Goal: Task Accomplishment & Management: Manage account settings

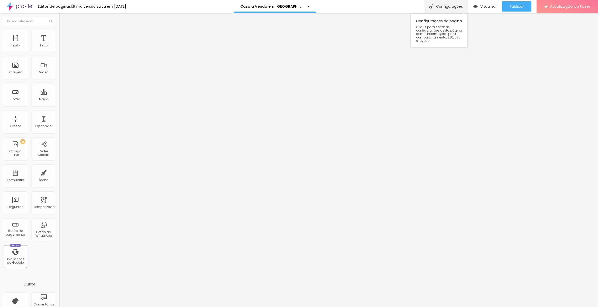
click at [451, 8] on font "Configurações" at bounding box center [449, 6] width 27 height 5
drag, startPoint x: 308, startPoint y: 142, endPoint x: 231, endPoint y: 99, distance: 88.4
click at [393, 307] on div at bounding box center [299, 313] width 598 height 5
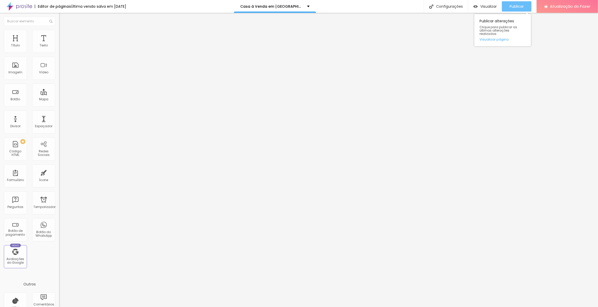
click at [511, 6] on font "Publicar" at bounding box center [516, 6] width 14 height 5
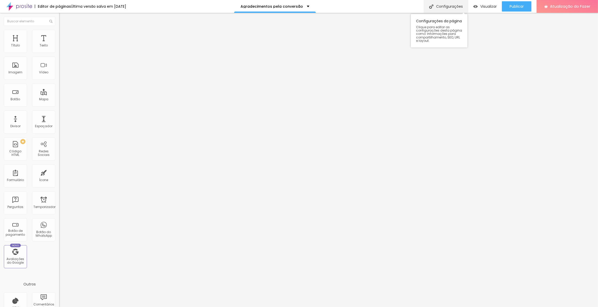
click at [461, 5] on font "Configurações" at bounding box center [449, 6] width 27 height 5
drag, startPoint x: 324, startPoint y: 144, endPoint x: 206, endPoint y: 105, distance: 124.0
click at [391, 307] on div at bounding box center [299, 313] width 598 height 5
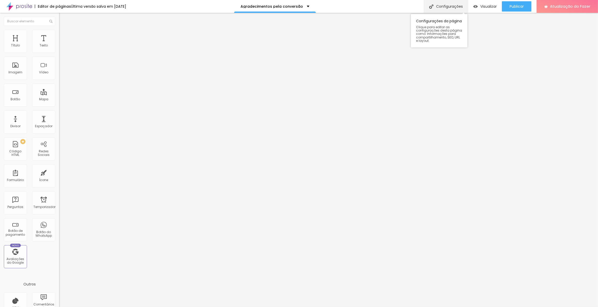
click at [449, 7] on font "Configurações" at bounding box center [449, 6] width 27 height 5
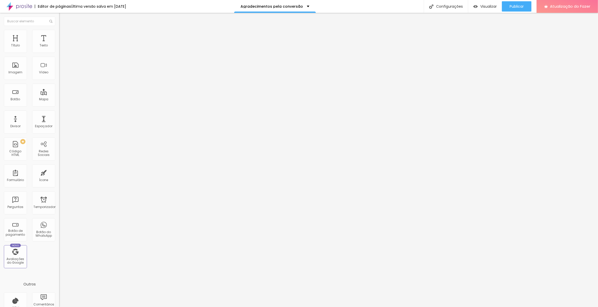
drag, startPoint x: 290, startPoint y: 145, endPoint x: 207, endPoint y: 102, distance: 93.7
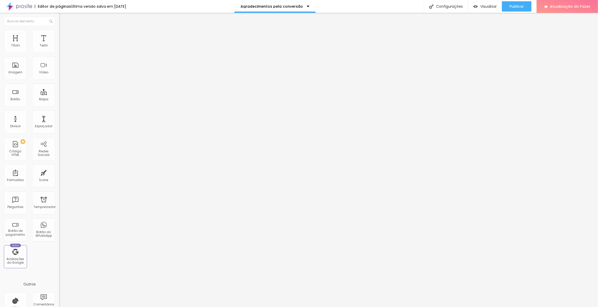
click at [391, 307] on div at bounding box center [299, 313] width 598 height 5
click at [514, 5] on font "Publicar" at bounding box center [516, 6] width 14 height 5
click at [440, 7] on font "Configurações" at bounding box center [449, 6] width 27 height 5
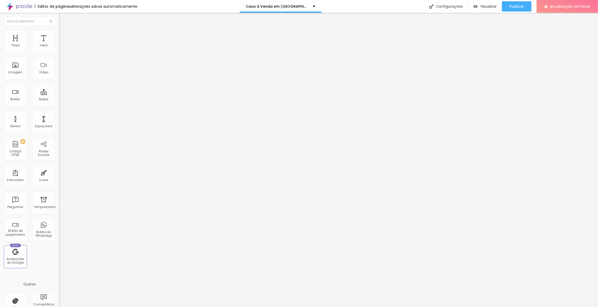
drag, startPoint x: 321, startPoint y: 139, endPoint x: 231, endPoint y: 100, distance: 98.5
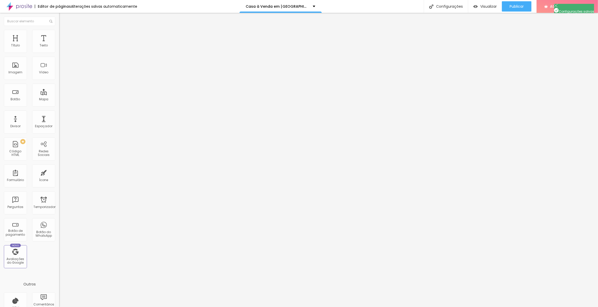
click at [390, 307] on div at bounding box center [299, 313] width 598 height 5
click at [515, 7] on font "Publicar" at bounding box center [516, 6] width 14 height 5
click at [449, 4] on font "Configurações" at bounding box center [449, 6] width 27 height 5
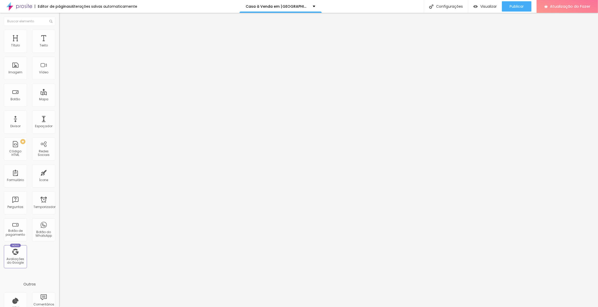
scroll to position [10, 0]
drag, startPoint x: 367, startPoint y: 145, endPoint x: 205, endPoint y: 117, distance: 164.0
drag, startPoint x: 349, startPoint y: 140, endPoint x: 249, endPoint y: 107, distance: 105.1
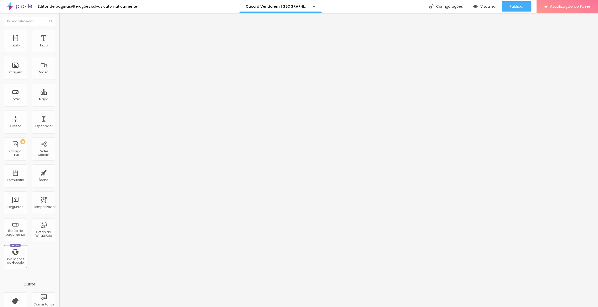
scroll to position [8, 0]
click at [395, 307] on div at bounding box center [299, 313] width 598 height 5
click at [518, 7] on font "Publicar" at bounding box center [516, 6] width 14 height 5
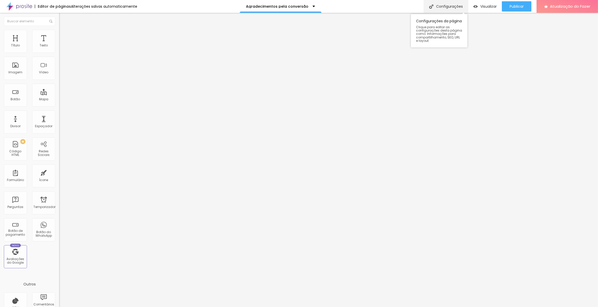
click at [454, 6] on font "Configurações" at bounding box center [449, 6] width 27 height 5
drag, startPoint x: 353, startPoint y: 147, endPoint x: 172, endPoint y: 98, distance: 187.8
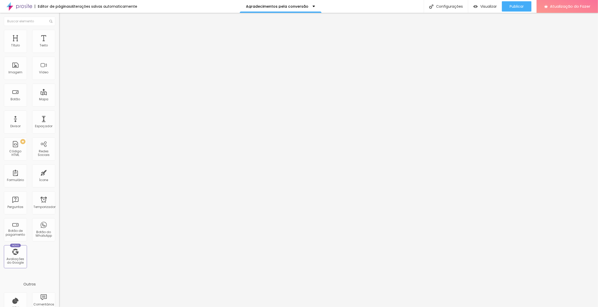
scroll to position [43, 0]
click at [388, 307] on div at bounding box center [299, 313] width 598 height 5
click at [512, 5] on font "Publicar" at bounding box center [516, 6] width 14 height 5
click at [462, 5] on font "Configurações" at bounding box center [449, 6] width 27 height 5
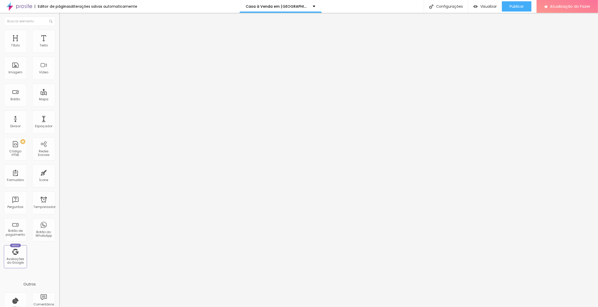
click at [392, 307] on div at bounding box center [299, 313] width 598 height 5
click at [521, 5] on font "Publicar" at bounding box center [516, 6] width 14 height 5
click at [448, 7] on font "Configurações" at bounding box center [449, 6] width 27 height 5
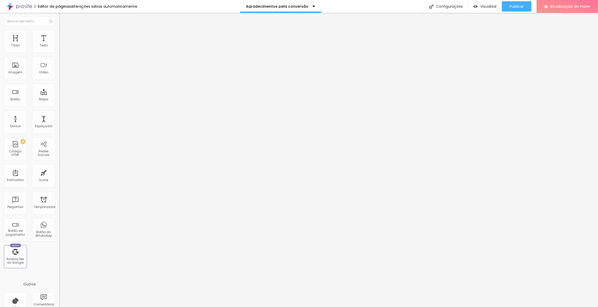
drag, startPoint x: 288, startPoint y: 146, endPoint x: 205, endPoint y: 108, distance: 91.0
click at [394, 307] on div at bounding box center [299, 313] width 598 height 5
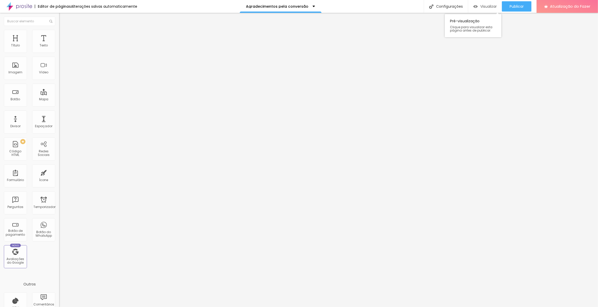
click at [482, 6] on font "Visualizar" at bounding box center [488, 6] width 16 height 5
click at [444, 3] on div "Configurações" at bounding box center [446, 6] width 44 height 13
drag, startPoint x: 345, startPoint y: 146, endPoint x: 192, endPoint y: 108, distance: 157.3
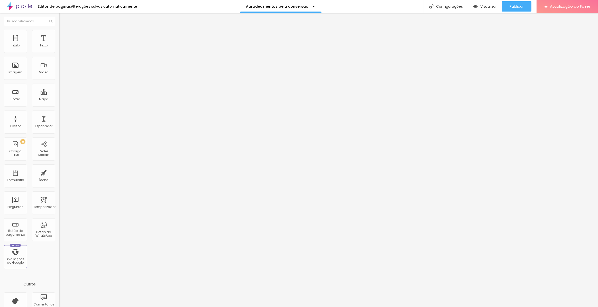
scroll to position [46, 0]
click at [390, 307] on div at bounding box center [299, 313] width 598 height 5
click at [517, 6] on font "Publicar" at bounding box center [516, 6] width 14 height 5
click at [452, 6] on font "Configurações" at bounding box center [449, 6] width 27 height 5
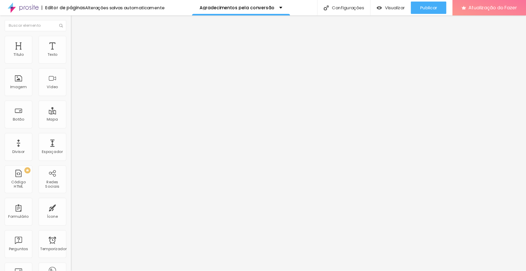
scroll to position [0, 1]
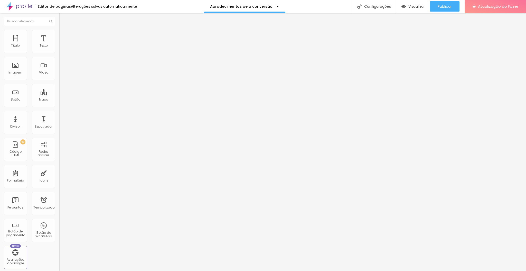
click at [355, 274] on div at bounding box center [263, 276] width 526 height 5
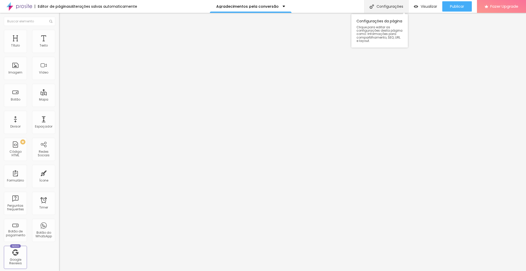
click at [387, 7] on div "Configurações" at bounding box center [386, 6] width 44 height 13
click at [356, 274] on div at bounding box center [263, 276] width 526 height 5
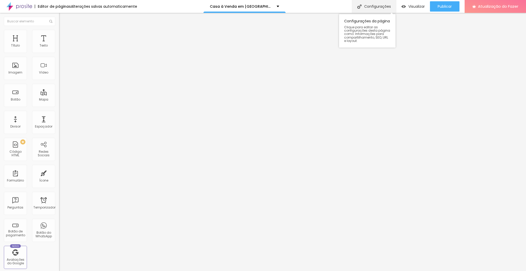
click at [383, 7] on font "Configurações" at bounding box center [377, 6] width 27 height 5
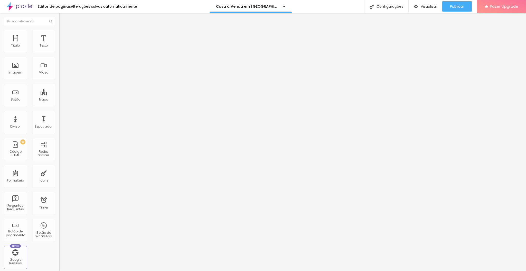
drag, startPoint x: 443, startPoint y: 10, endPoint x: 460, endPoint y: 73, distance: 65.7
click at [357, 270] on div at bounding box center [263, 276] width 526 height 5
click at [461, 3] on div "Publicar" at bounding box center [457, 6] width 14 height 10
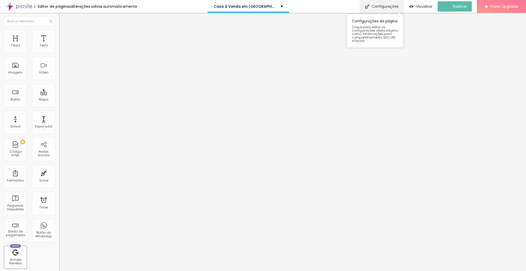
click at [395, 7] on div "Configurações" at bounding box center [382, 6] width 44 height 13
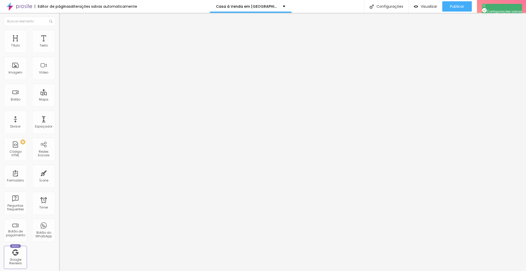
click at [356, 270] on div at bounding box center [263, 276] width 526 height 5
click at [389, 7] on div "Configurações" at bounding box center [386, 6] width 44 height 13
drag, startPoint x: 284, startPoint y: 126, endPoint x: 237, endPoint y: 229, distance: 113.1
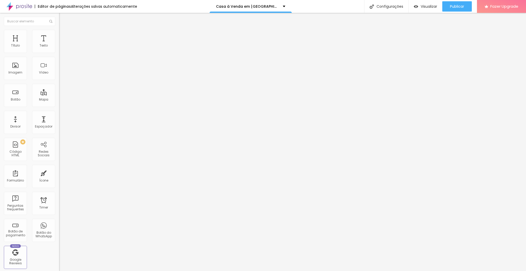
click at [357, 270] on div at bounding box center [263, 276] width 526 height 5
click at [398, 5] on div "Configurações" at bounding box center [386, 6] width 44 height 13
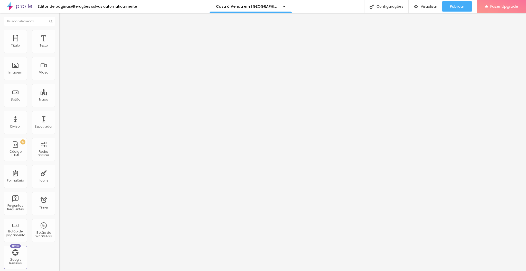
drag, startPoint x: 308, startPoint y: 125, endPoint x: 179, endPoint y: 97, distance: 132.4
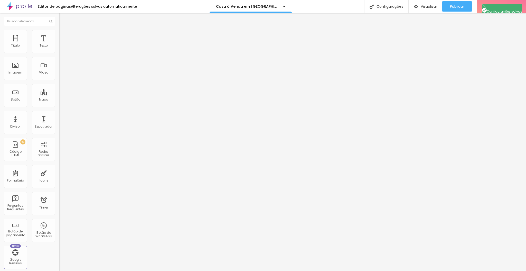
click at [356, 270] on div at bounding box center [263, 276] width 526 height 5
click at [384, 6] on div "Configurações" at bounding box center [386, 6] width 44 height 13
drag, startPoint x: 259, startPoint y: 128, endPoint x: 185, endPoint y: 96, distance: 80.3
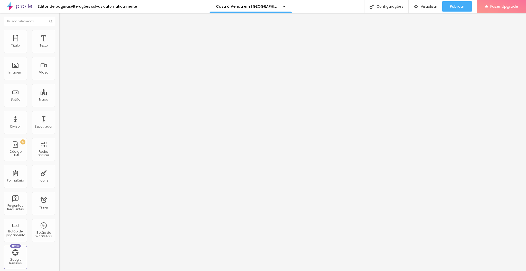
click at [356, 270] on div at bounding box center [263, 276] width 526 height 5
click at [397, 7] on div "Configurações" at bounding box center [386, 6] width 44 height 13
drag, startPoint x: 288, startPoint y: 127, endPoint x: 167, endPoint y: 102, distance: 122.7
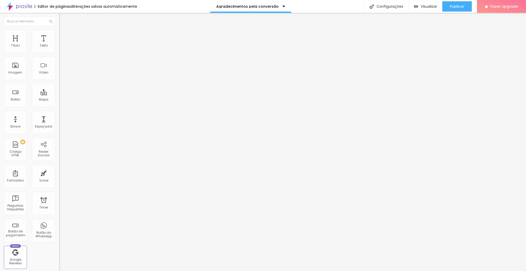
drag, startPoint x: 255, startPoint y: 116, endPoint x: 200, endPoint y: 81, distance: 64.7
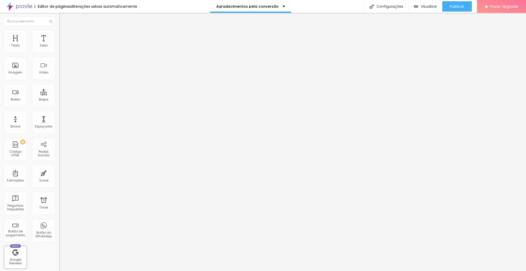
scroll to position [11, 0]
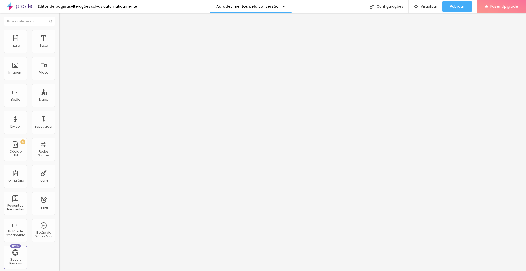
click at [358, 270] on div at bounding box center [263, 276] width 526 height 5
click at [458, 8] on span "Publicar" at bounding box center [457, 6] width 14 height 4
click at [379, 4] on div "Configurações" at bounding box center [386, 6] width 44 height 13
drag, startPoint x: 255, startPoint y: 128, endPoint x: 175, endPoint y: 83, distance: 91.8
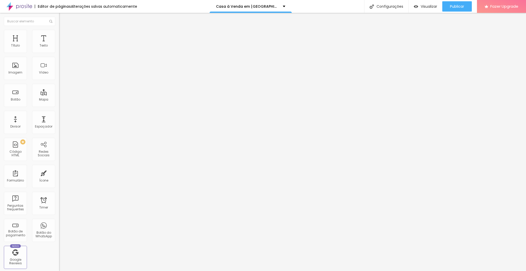
click at [358, 270] on div at bounding box center [263, 276] width 526 height 5
click at [452, 3] on div "Publicar" at bounding box center [457, 6] width 14 height 10
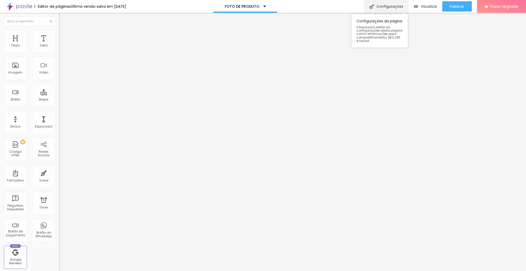
click at [392, 6] on div "Configurações" at bounding box center [386, 6] width 44 height 13
drag, startPoint x: 294, startPoint y: 125, endPoint x: 141, endPoint y: 92, distance: 156.5
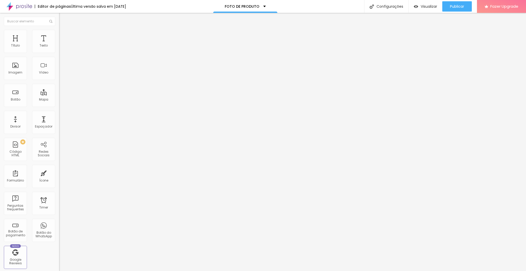
scroll to position [0, 0]
click at [356, 270] on div at bounding box center [263, 276] width 526 height 5
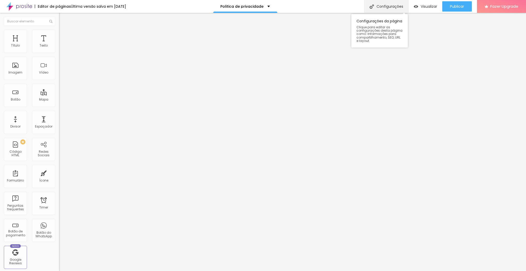
click at [387, 8] on div "Configurações" at bounding box center [386, 6] width 44 height 13
drag, startPoint x: 291, startPoint y: 130, endPoint x: 289, endPoint y: 126, distance: 4.6
drag, startPoint x: 288, startPoint y: 125, endPoint x: 189, endPoint y: 91, distance: 104.7
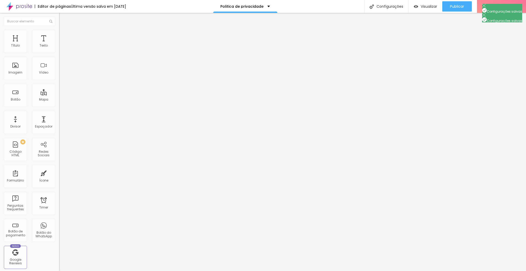
click at [354, 270] on div at bounding box center [263, 276] width 526 height 5
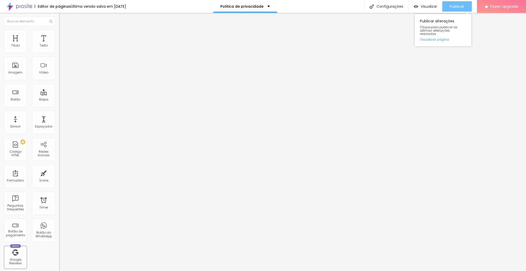
click at [459, 8] on span "Publicar" at bounding box center [457, 6] width 14 height 4
click at [430, 7] on span "Visualizar" at bounding box center [429, 6] width 16 height 4
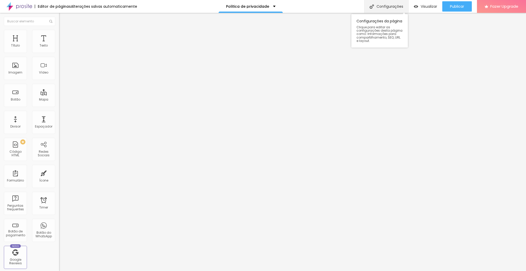
click at [377, 6] on div "Configurações" at bounding box center [386, 6] width 44 height 13
click at [354, 270] on div at bounding box center [263, 276] width 526 height 5
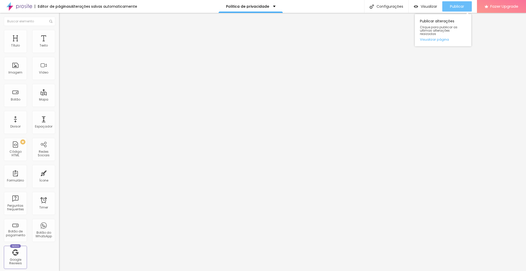
click at [452, 8] on span "Publicar" at bounding box center [457, 6] width 14 height 4
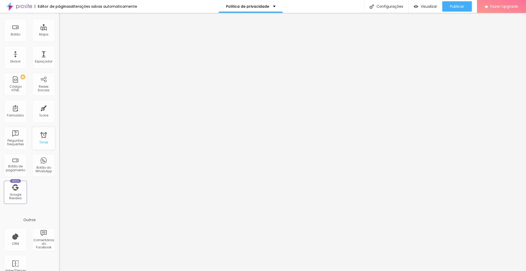
scroll to position [76, 0]
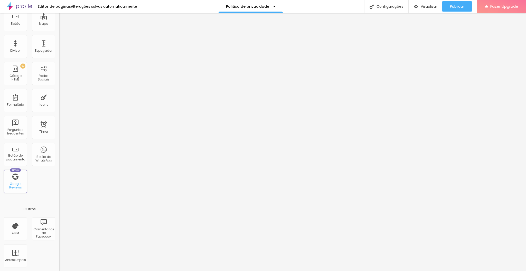
click at [14, 183] on div "Google Reviews" at bounding box center [15, 185] width 20 height 7
click at [15, 178] on div "Novo Google Reviews" at bounding box center [15, 181] width 23 height 23
click at [41, 149] on div "Botão do WhatsApp" at bounding box center [43, 154] width 23 height 23
click at [41, 155] on div "Botão do WhatsApp" at bounding box center [43, 158] width 20 height 7
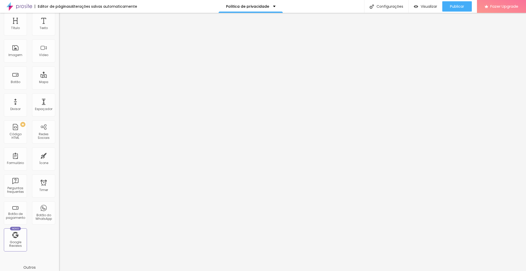
scroll to position [41, 0]
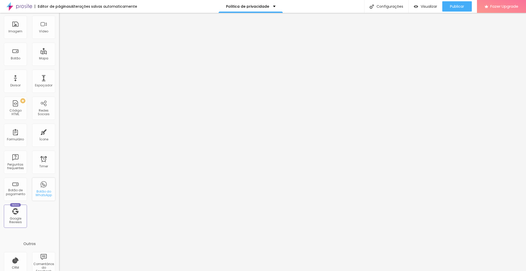
click at [40, 190] on div "Botão do WhatsApp" at bounding box center [43, 193] width 20 height 7
click at [40, 193] on div "Botão do WhatsApp" at bounding box center [43, 193] width 20 height 7
drag, startPoint x: 40, startPoint y: 193, endPoint x: 38, endPoint y: 198, distance: 5.6
click at [38, 198] on div "Botão do WhatsApp" at bounding box center [43, 188] width 23 height 23
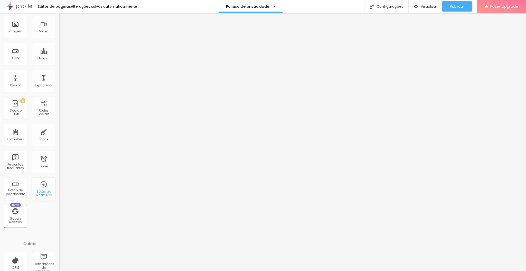
click at [37, 195] on div "Botão do WhatsApp" at bounding box center [43, 193] width 20 height 7
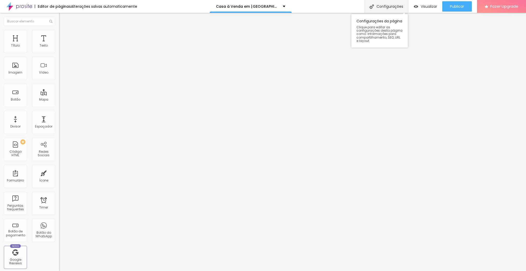
click at [385, 8] on div "Configurações" at bounding box center [386, 6] width 44 height 13
drag, startPoint x: 288, startPoint y: 127, endPoint x: 163, endPoint y: 98, distance: 127.9
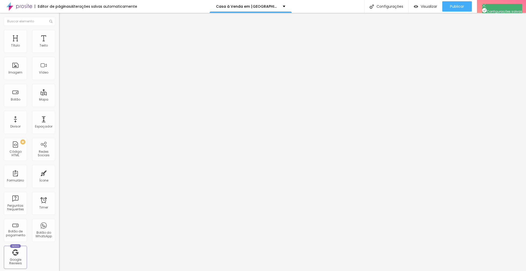
click at [353, 270] on div at bounding box center [263, 276] width 526 height 5
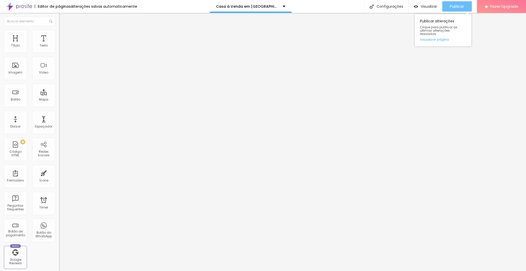
click at [456, 5] on span "Publicar" at bounding box center [457, 6] width 14 height 4
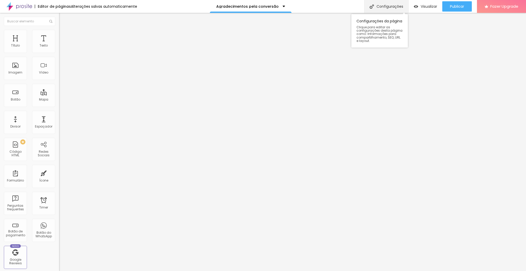
click at [391, 7] on div "Configurações" at bounding box center [386, 6] width 44 height 13
drag, startPoint x: 278, startPoint y: 127, endPoint x: 173, endPoint y: 91, distance: 110.9
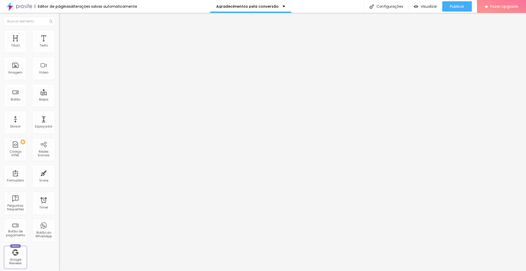
drag, startPoint x: 339, startPoint y: 221, endPoint x: 344, endPoint y: 223, distance: 5.3
click at [482, 7] on img at bounding box center [484, 6] width 4 height 4
click at [356, 270] on div at bounding box center [263, 276] width 526 height 5
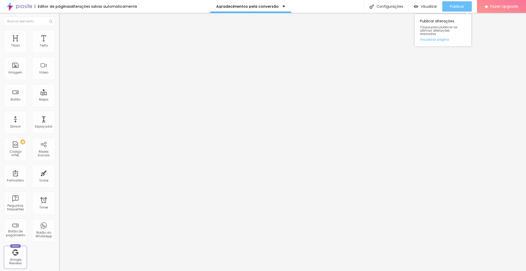
click at [460, 5] on span "Publicar" at bounding box center [457, 6] width 14 height 4
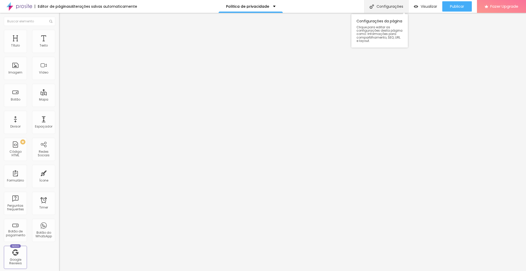
click at [377, 7] on div "Configurações" at bounding box center [386, 6] width 44 height 13
drag, startPoint x: 253, startPoint y: 129, endPoint x: 159, endPoint y: 93, distance: 100.6
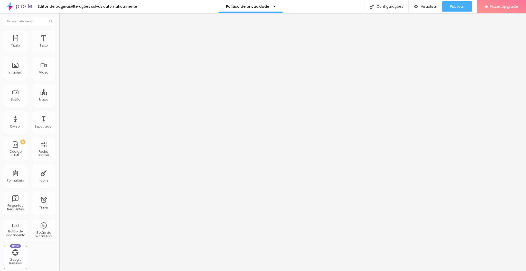
click at [357, 270] on div at bounding box center [263, 276] width 526 height 5
click at [456, 6] on span "Publicar" at bounding box center [457, 6] width 14 height 4
